Goal: Contribute content: Add original content to the website for others to see

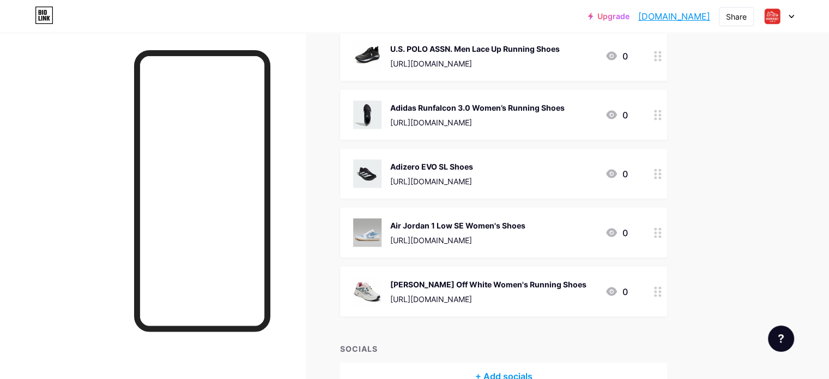
scroll to position [2084, 0]
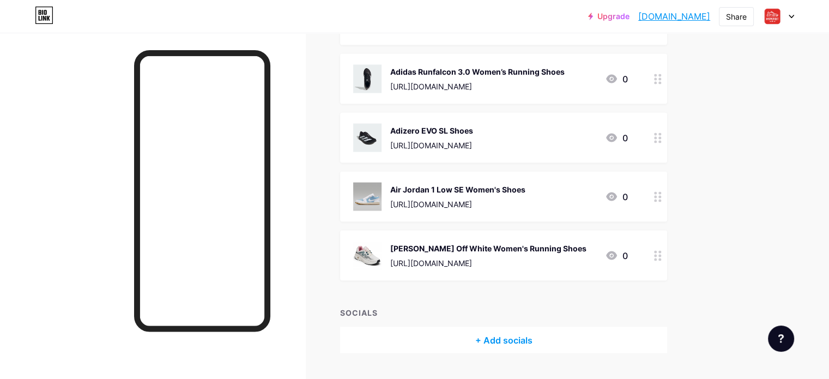
click at [481, 242] on div "[PERSON_NAME] Off White Women's Running Shoes" at bounding box center [488, 247] width 196 height 11
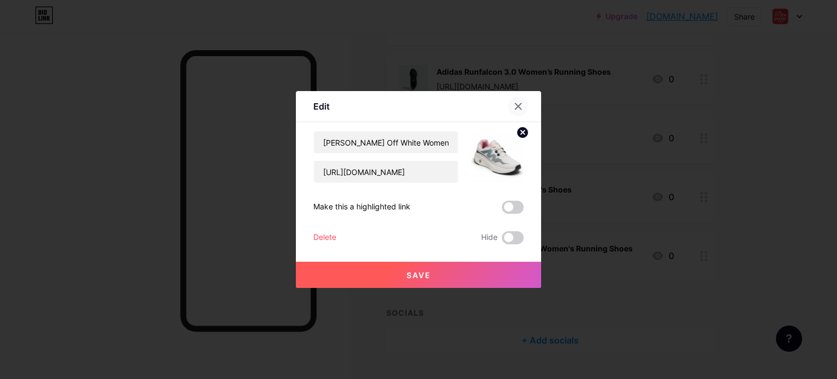
click at [510, 101] on div at bounding box center [518, 106] width 20 height 20
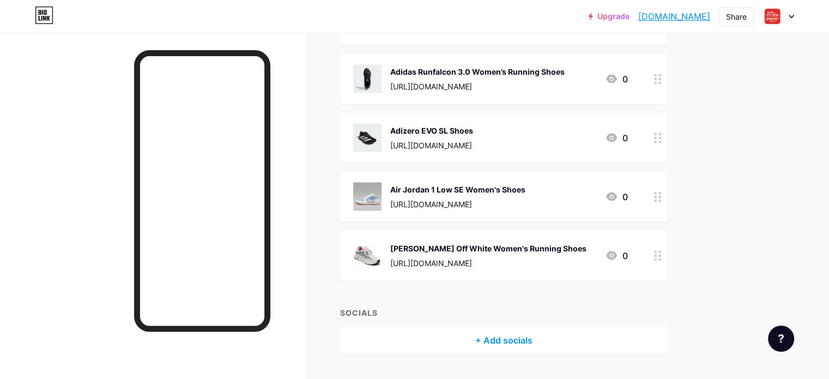
click at [467, 257] on div "[URL][DOMAIN_NAME]" at bounding box center [488, 262] width 196 height 11
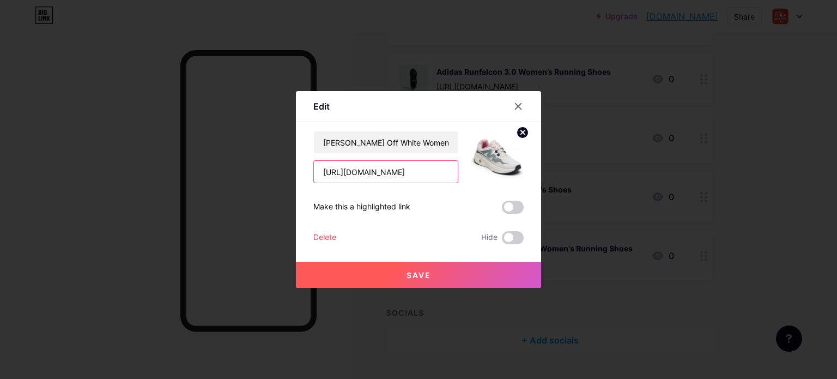
click at [375, 175] on input "[URL][DOMAIN_NAME]" at bounding box center [386, 172] width 144 height 22
click at [661, 311] on div at bounding box center [418, 189] width 837 height 379
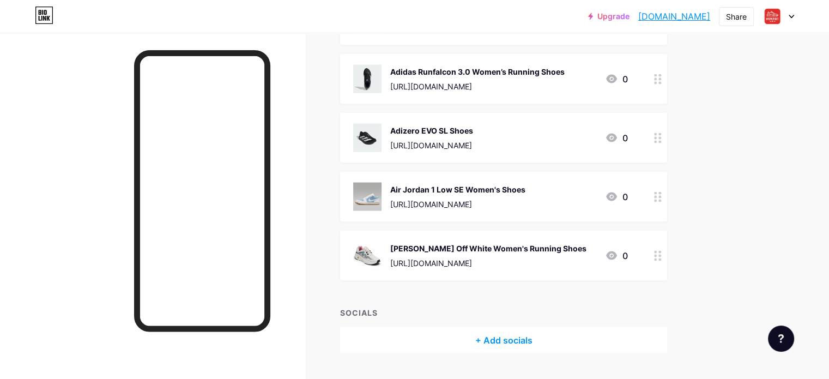
drag, startPoint x: 512, startPoint y: 235, endPoint x: 436, endPoint y: 236, distance: 76.3
click at [436, 257] on div "[URL][DOMAIN_NAME]" at bounding box center [488, 262] width 196 height 11
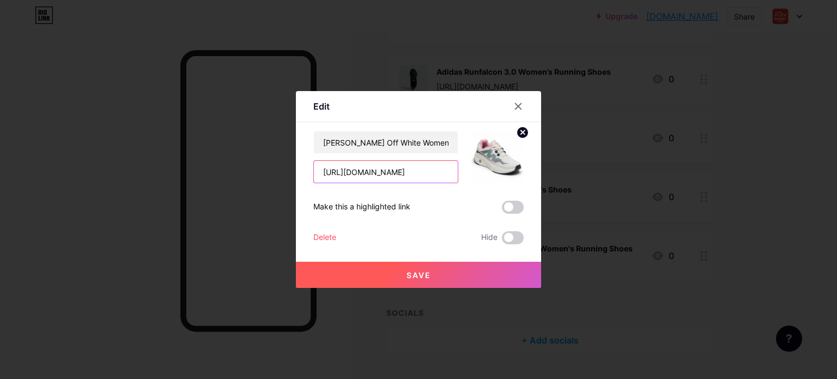
drag, startPoint x: 397, startPoint y: 173, endPoint x: 316, endPoint y: 179, distance: 80.9
click at [316, 179] on input "[URL][DOMAIN_NAME]" at bounding box center [386, 172] width 144 height 22
click at [643, 202] on div at bounding box center [418, 189] width 837 height 379
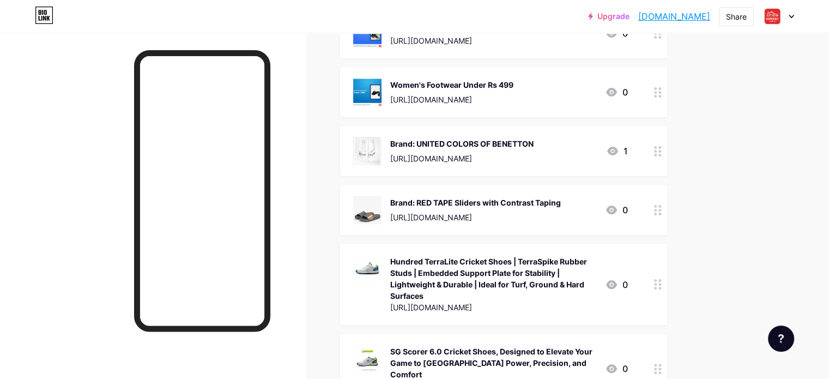
scroll to position [0, 0]
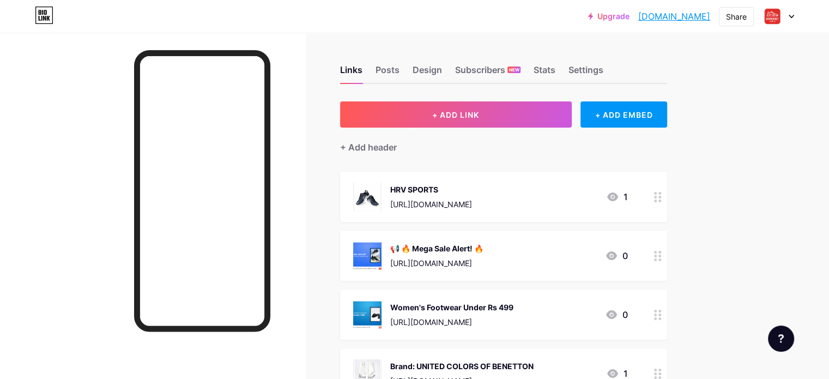
click at [618, 198] on icon at bounding box center [612, 196] width 11 height 9
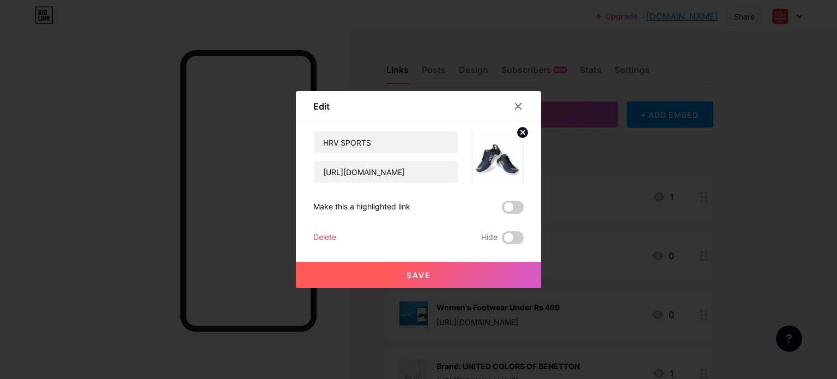
click at [754, 173] on div at bounding box center [418, 189] width 837 height 379
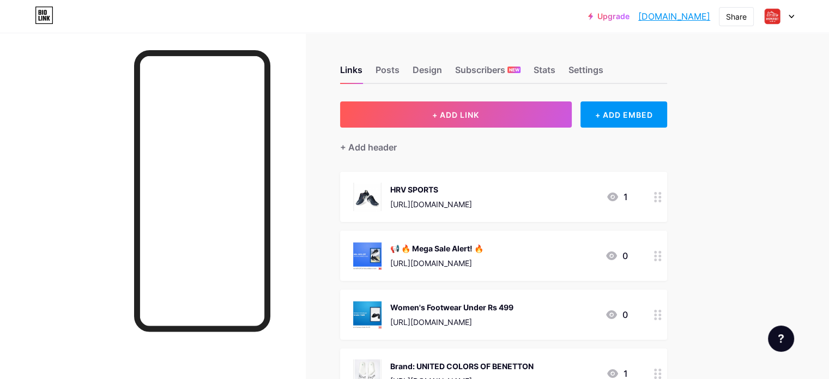
click at [667, 202] on div at bounding box center [657, 197] width 19 height 50
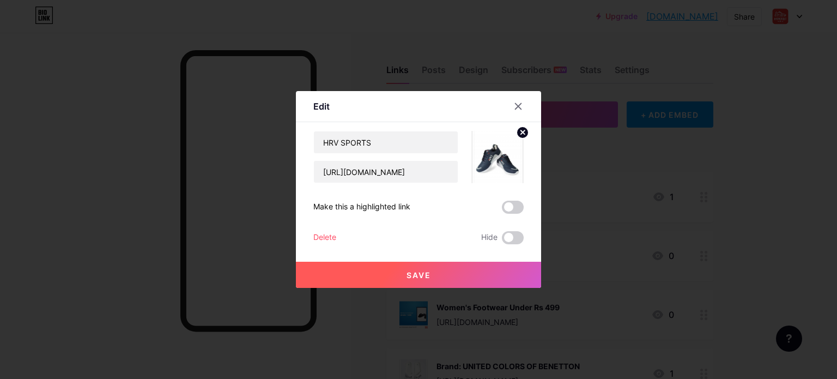
click at [332, 239] on div "Delete" at bounding box center [324, 237] width 23 height 13
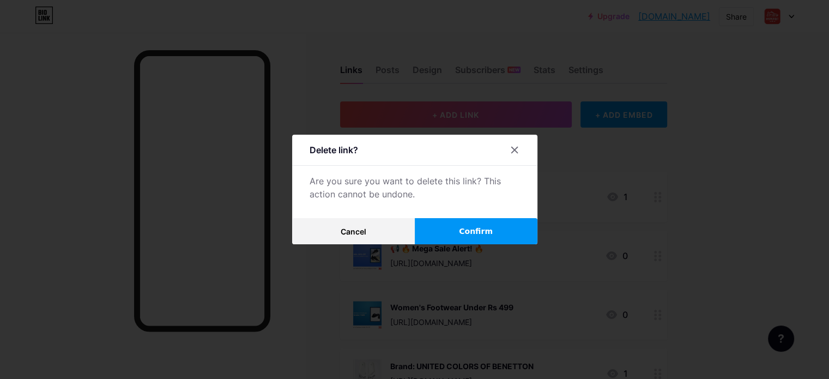
click at [441, 232] on button "Confirm" at bounding box center [476, 231] width 123 height 26
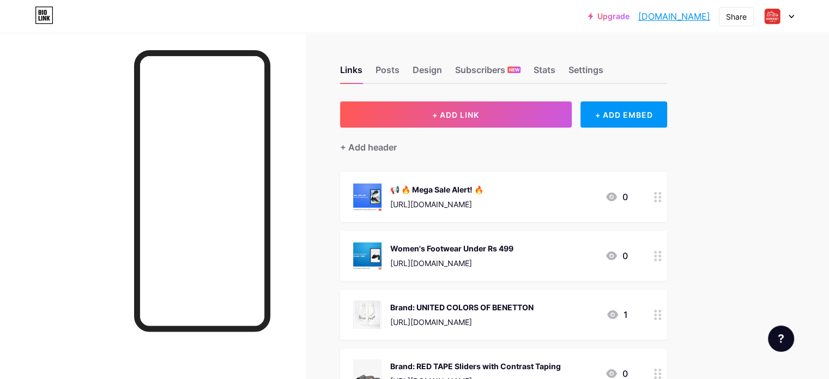
click at [656, 200] on circle at bounding box center [655, 200] width 3 height 3
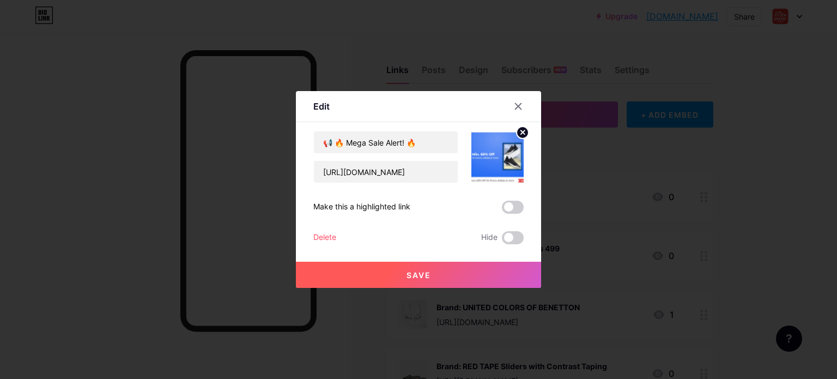
click at [326, 239] on div "Delete" at bounding box center [324, 237] width 23 height 13
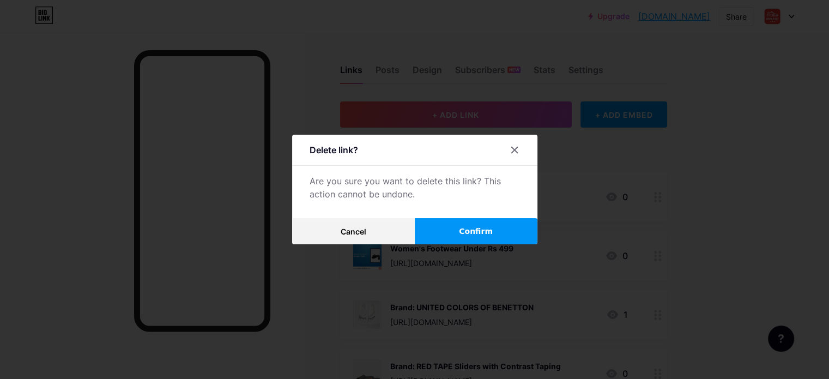
click at [469, 230] on span "Confirm" at bounding box center [476, 231] width 34 height 11
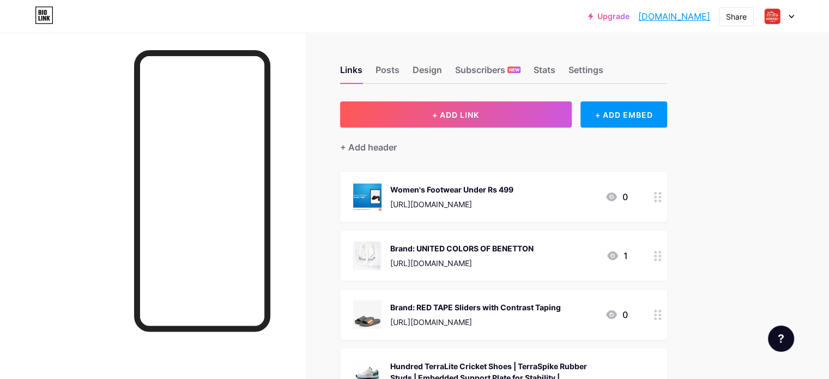
click at [661, 198] on icon at bounding box center [658, 197] width 8 height 10
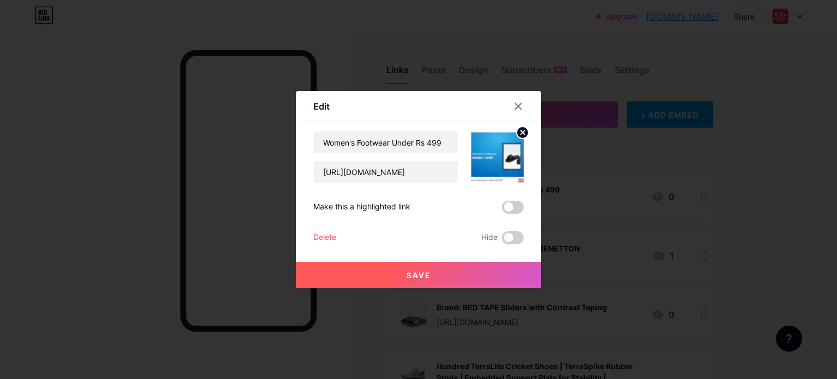
click at [327, 235] on div "Delete" at bounding box center [324, 237] width 23 height 13
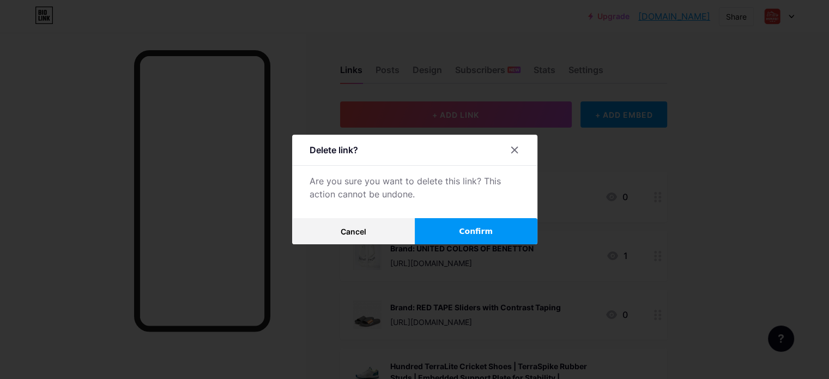
click at [441, 229] on button "Confirm" at bounding box center [476, 231] width 123 height 26
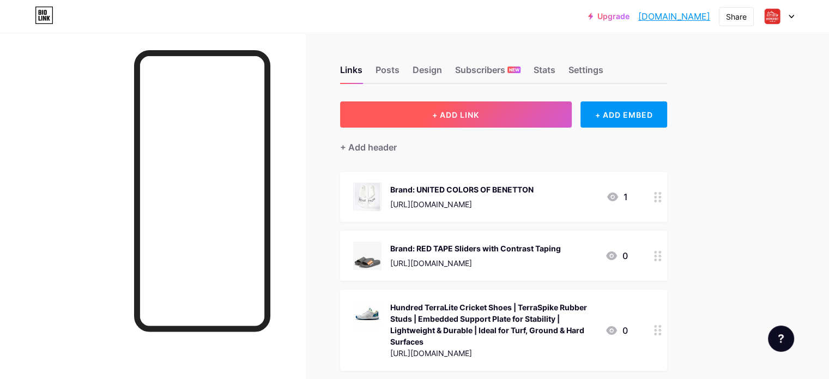
click at [532, 122] on button "+ ADD LINK" at bounding box center [456, 114] width 232 height 26
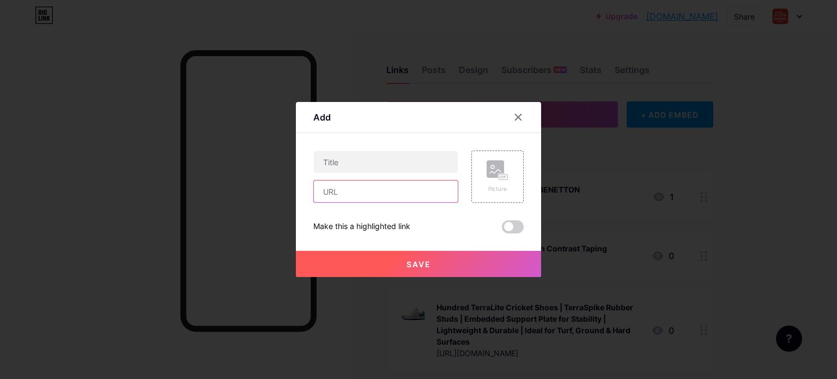
click at [368, 193] on input "text" at bounding box center [386, 191] width 144 height 22
paste input "[URL][DOMAIN_NAME]"
type input "[URL][DOMAIN_NAME]"
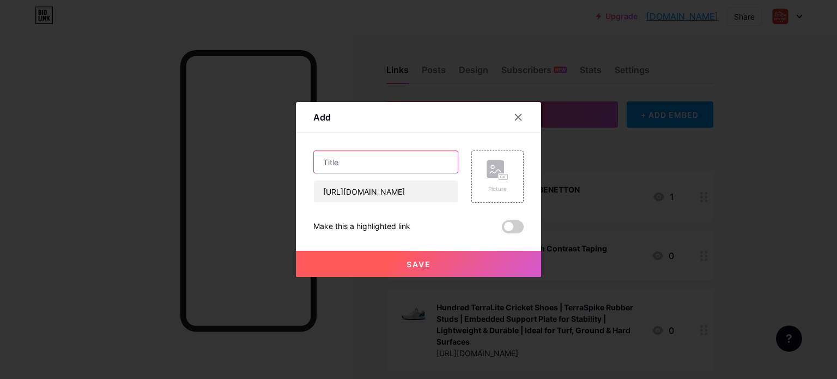
click at [397, 159] on input "text" at bounding box center [386, 162] width 144 height 22
click at [346, 161] on input "text" at bounding box center [386, 162] width 144 height 22
paste input "CAMP [PERSON_NAME] Women's Walking Shoes"
type input "CAMP [PERSON_NAME] Women's Walking Shoes"
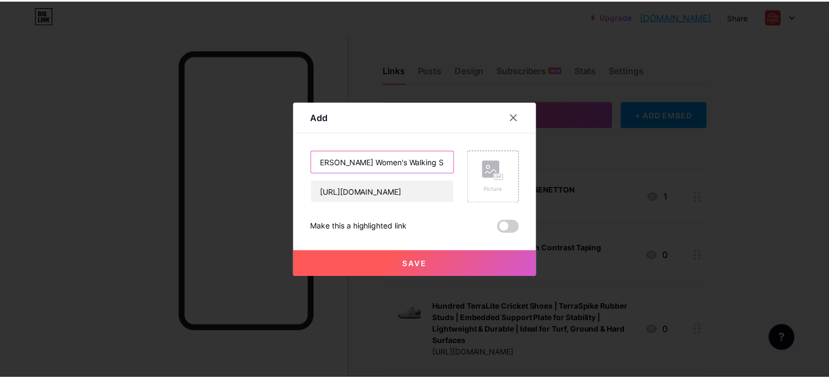
scroll to position [0, 0]
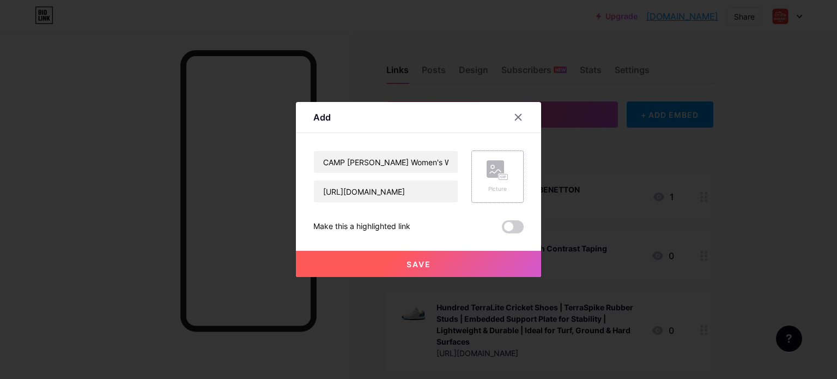
click at [499, 178] on rect at bounding box center [503, 176] width 9 height 5
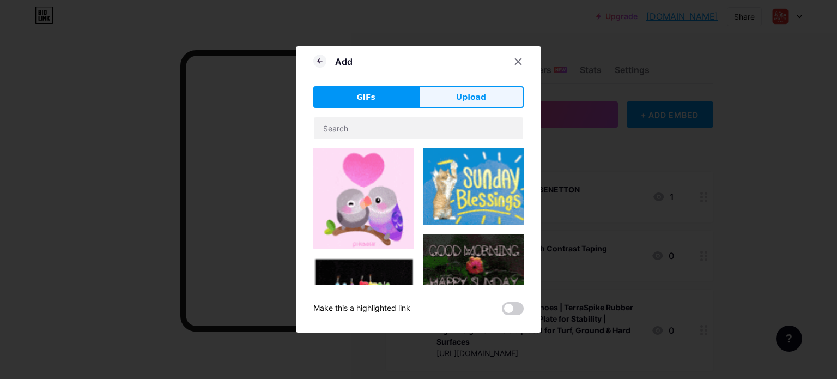
click at [453, 103] on button "Upload" at bounding box center [470, 97] width 105 height 22
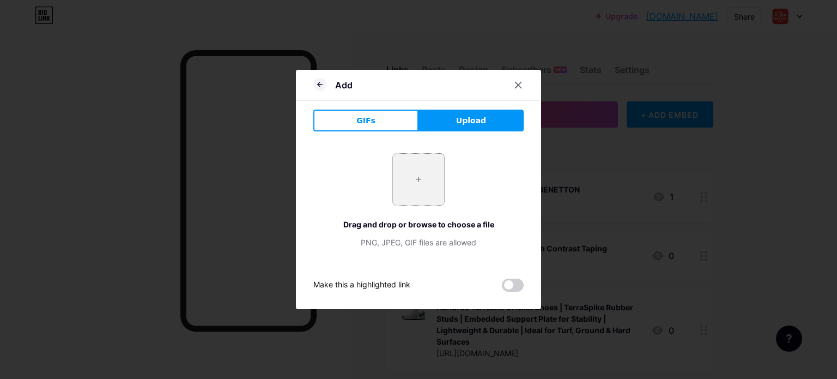
click at [406, 184] on input "file" at bounding box center [418, 179] width 51 height 51
type input "C:\fakepath\CAMPELOY_22L-134_MAUVE_2_900x.webp"
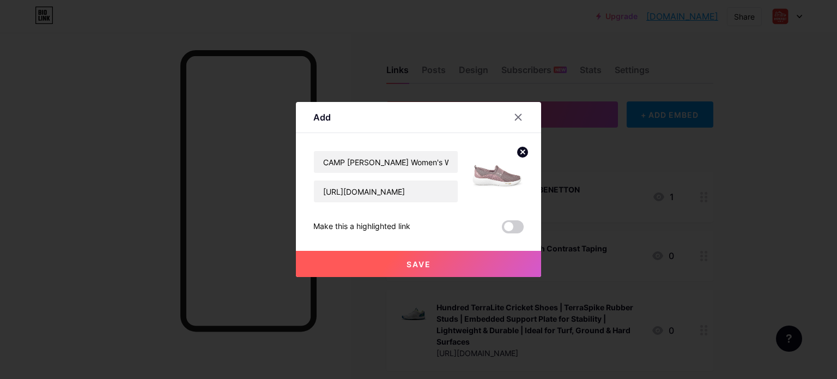
click at [452, 267] on button "Save" at bounding box center [418, 264] width 245 height 26
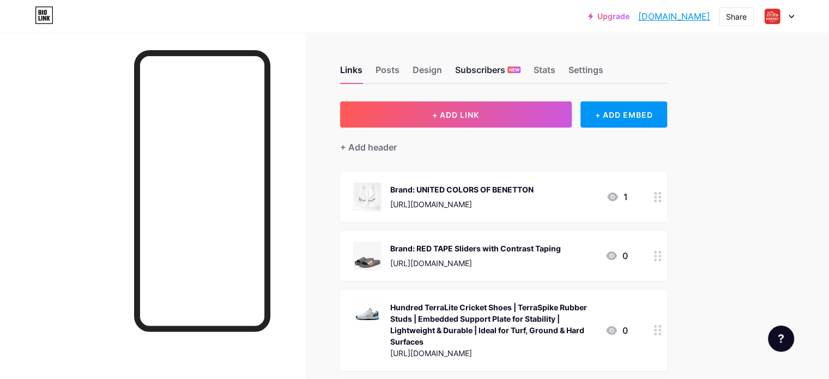
click at [520, 67] on div "Subscribers NEW" at bounding box center [487, 73] width 65 height 20
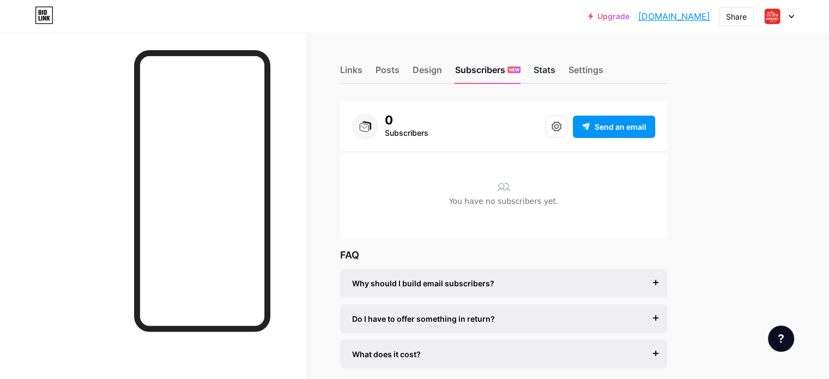
click at [555, 67] on div "Stats" at bounding box center [544, 73] width 22 height 20
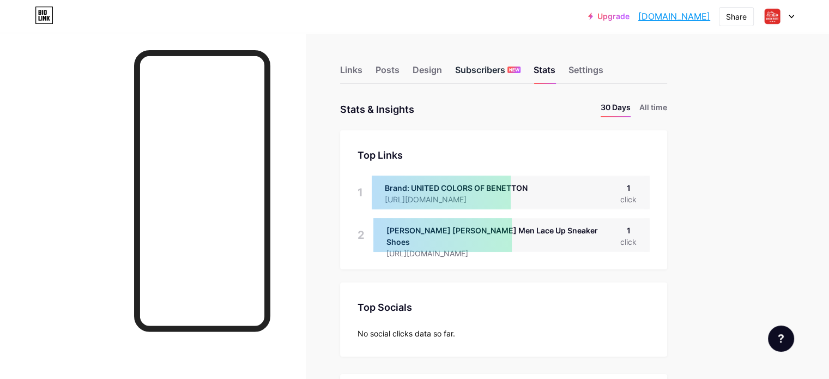
drag, startPoint x: 531, startPoint y: 70, endPoint x: 524, endPoint y: 69, distance: 7.6
click at [520, 69] on div "Subscribers NEW" at bounding box center [487, 73] width 65 height 20
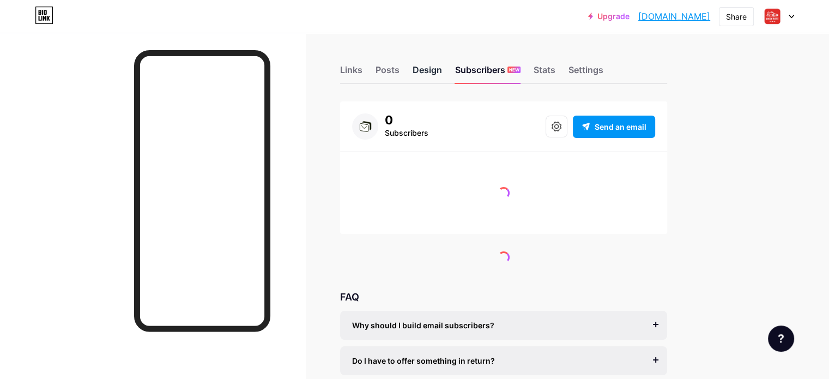
click at [442, 73] on div "Design" at bounding box center [426, 73] width 29 height 20
click at [399, 71] on div "Posts" at bounding box center [387, 73] width 24 height 20
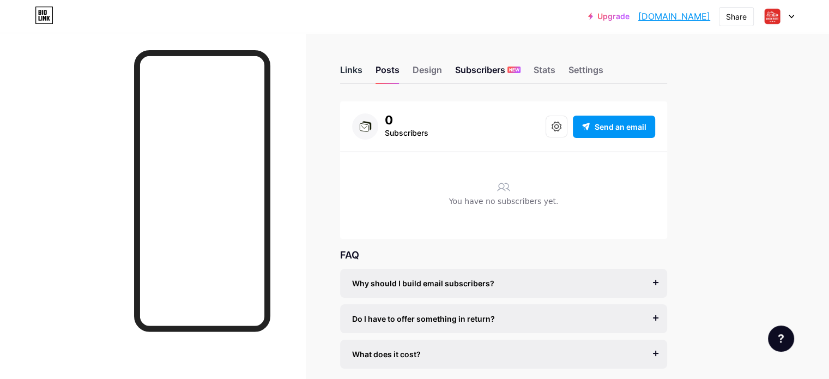
click at [362, 76] on div "Links" at bounding box center [351, 73] width 22 height 20
